Goal: Information Seeking & Learning: Learn about a topic

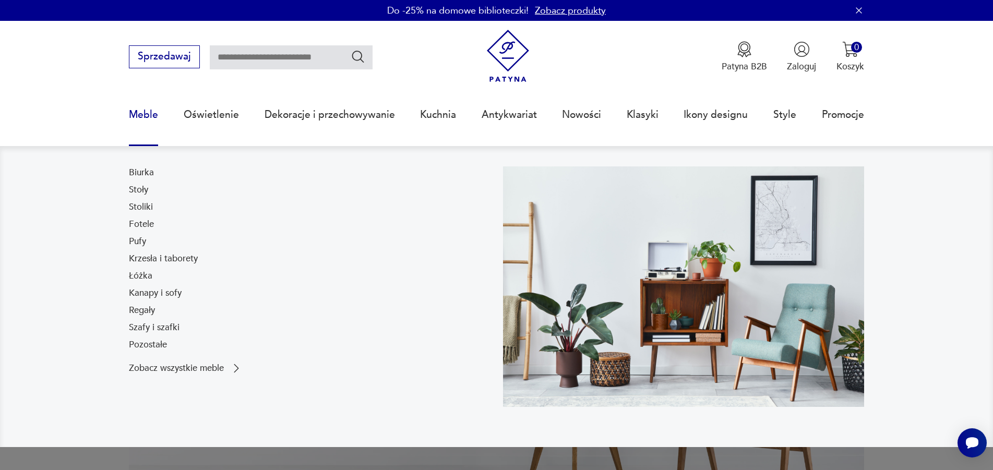
click at [156, 117] on link "Meble" at bounding box center [143, 115] width 29 height 48
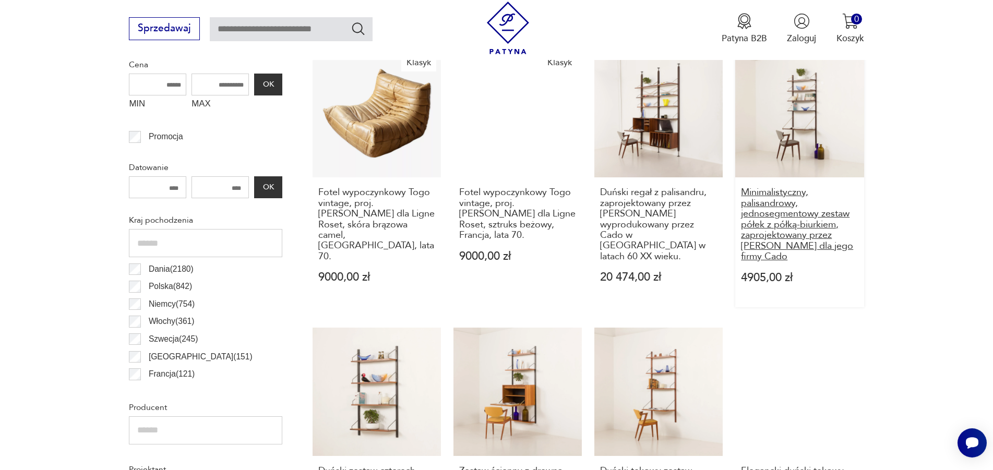
scroll to position [513, 0]
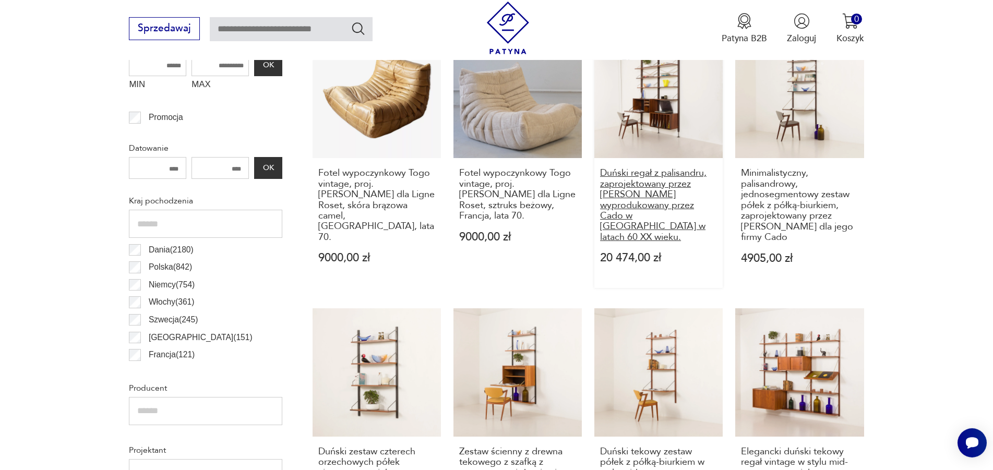
click at [655, 194] on h3 "Duński regał z palisandru, zaprojektowany przez [PERSON_NAME] wyprodukowany prz…" at bounding box center [658, 205] width 117 height 75
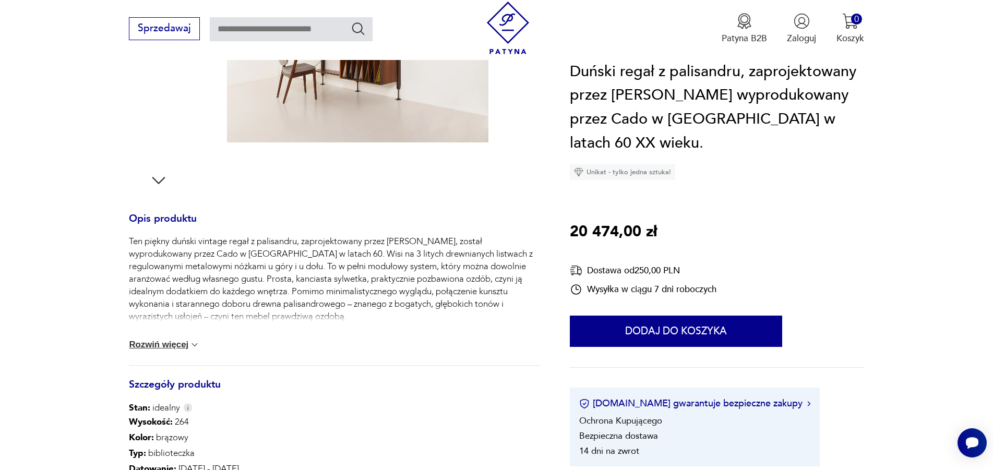
scroll to position [532, 0]
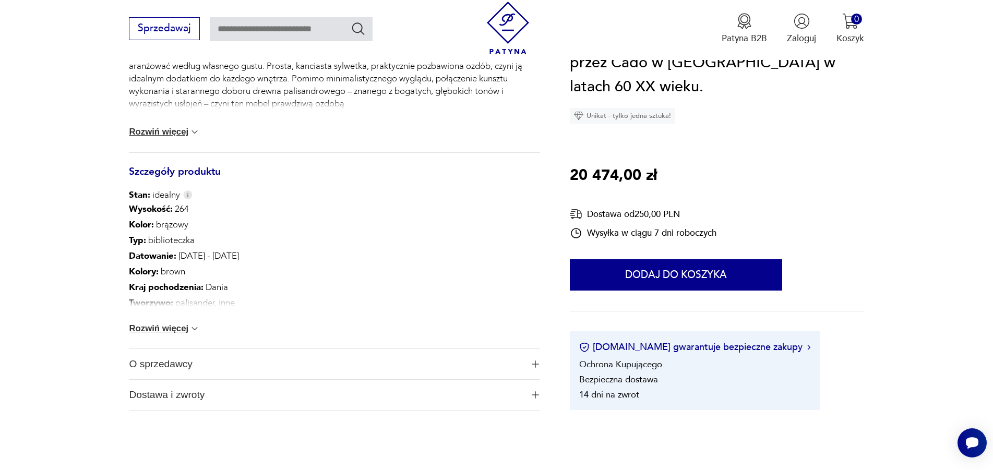
click at [425, 361] on span "O sprzedawcy" at bounding box center [325, 364] width 393 height 30
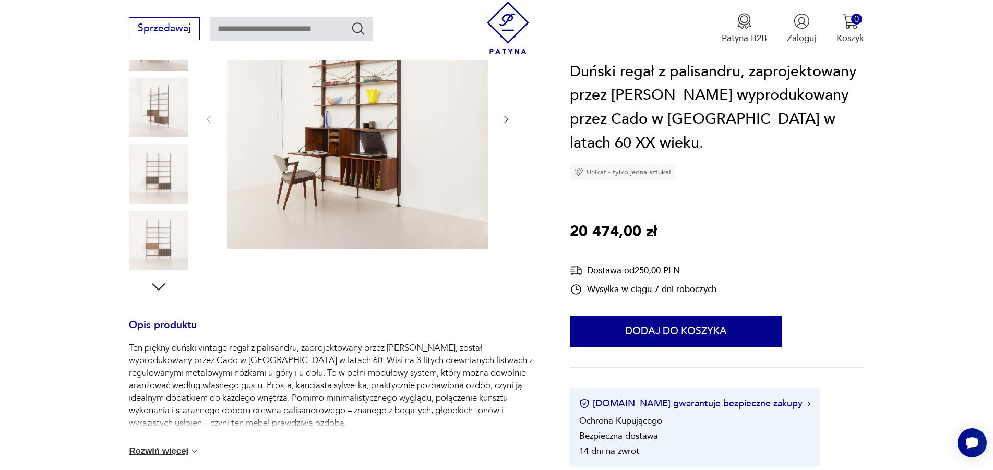
scroll to position [0, 0]
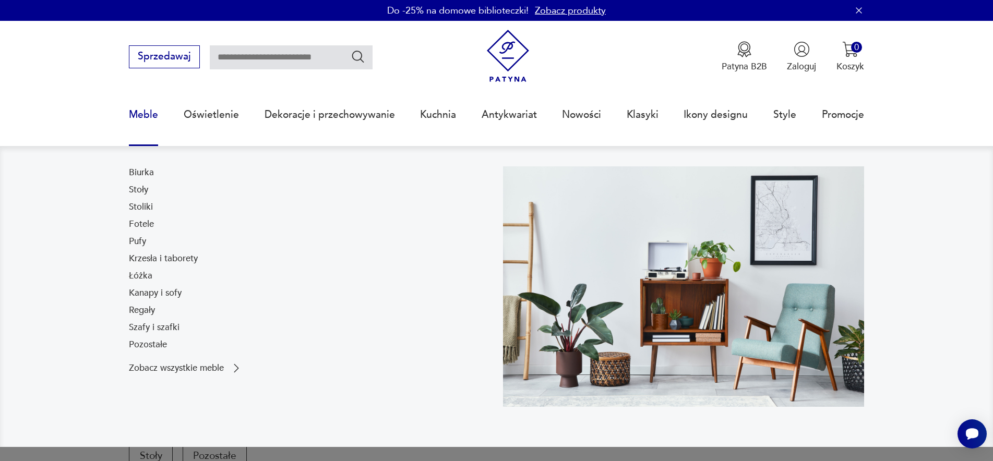
click at [152, 118] on link "Meble" at bounding box center [143, 115] width 29 height 48
click at [143, 224] on link "Fotele" at bounding box center [141, 224] width 25 height 13
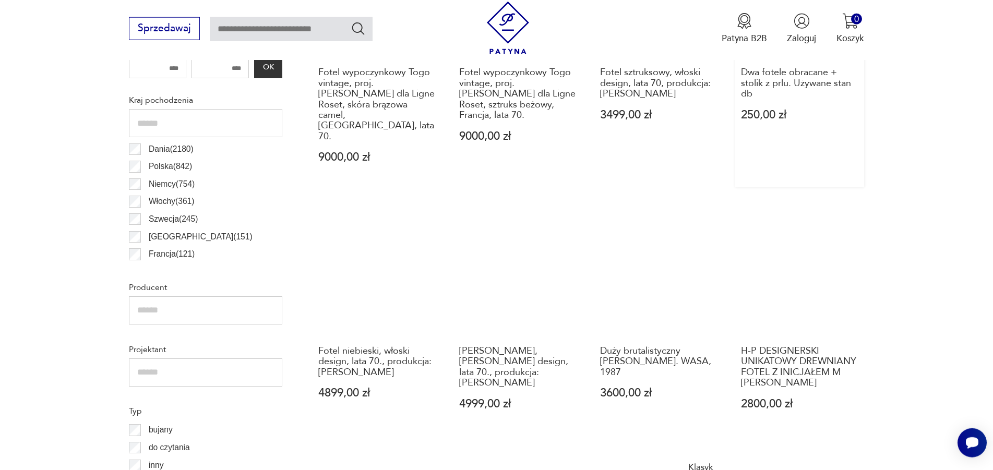
scroll to position [188, 0]
